Goal: Find specific page/section: Find specific page/section

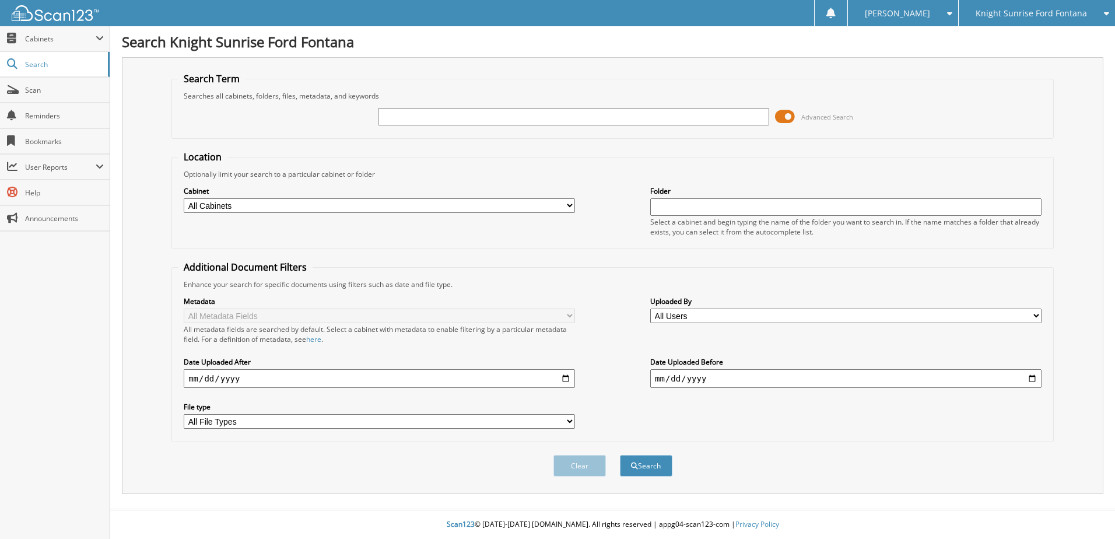
click at [435, 116] on input "text" at bounding box center [573, 116] width 391 height 17
type input "936908"
click at [620, 455] on button "Search" at bounding box center [646, 466] width 52 height 22
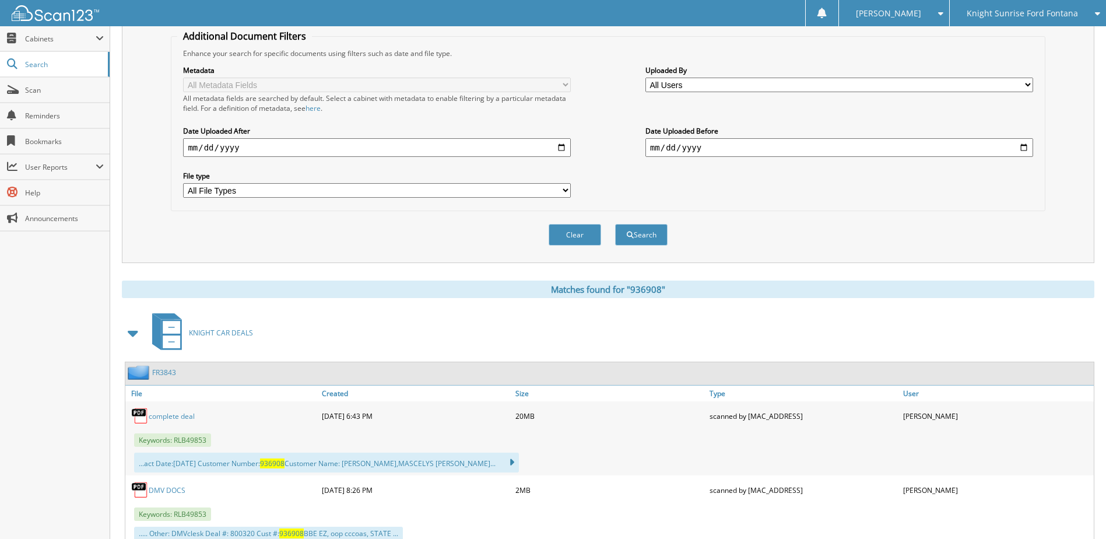
scroll to position [271, 0]
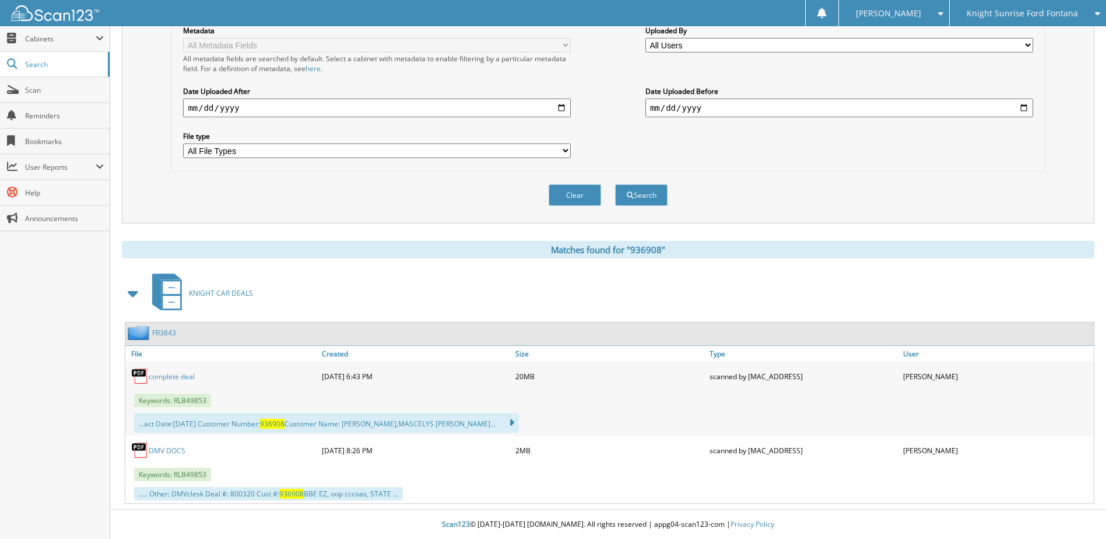
click at [159, 374] on link "complete deal" at bounding box center [172, 376] width 46 height 10
